Goal: Task Accomplishment & Management: Use online tool/utility

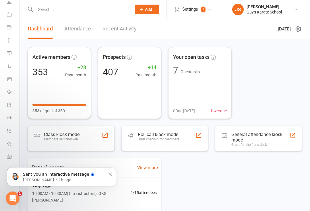
scroll to position [46, 0]
click at [111, 172] on button "Dismiss notification" at bounding box center [111, 173] width 4 height 5
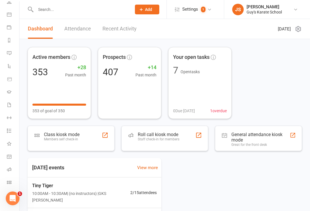
click at [10, 180] on icon at bounding box center [9, 182] width 5 height 5
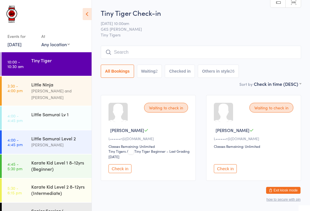
click at [164, 52] on input "search" at bounding box center [201, 52] width 200 height 13
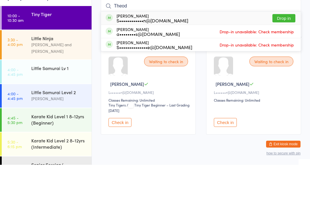
type input "Theod"
click at [281, 60] on button "Drop in" at bounding box center [283, 64] width 23 height 8
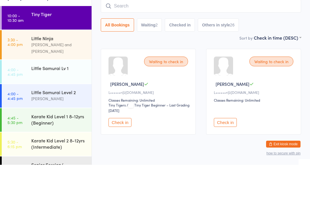
scroll to position [17, 0]
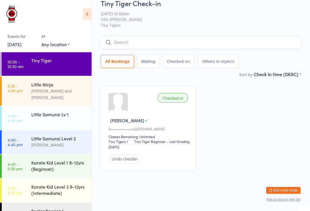
click at [226, 36] on input "search" at bounding box center [201, 42] width 200 height 13
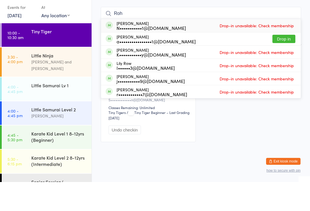
type input "Roh"
click at [289, 64] on button "Drop in" at bounding box center [283, 68] width 23 height 8
